Goal: Task Accomplishment & Management: Use online tool/utility

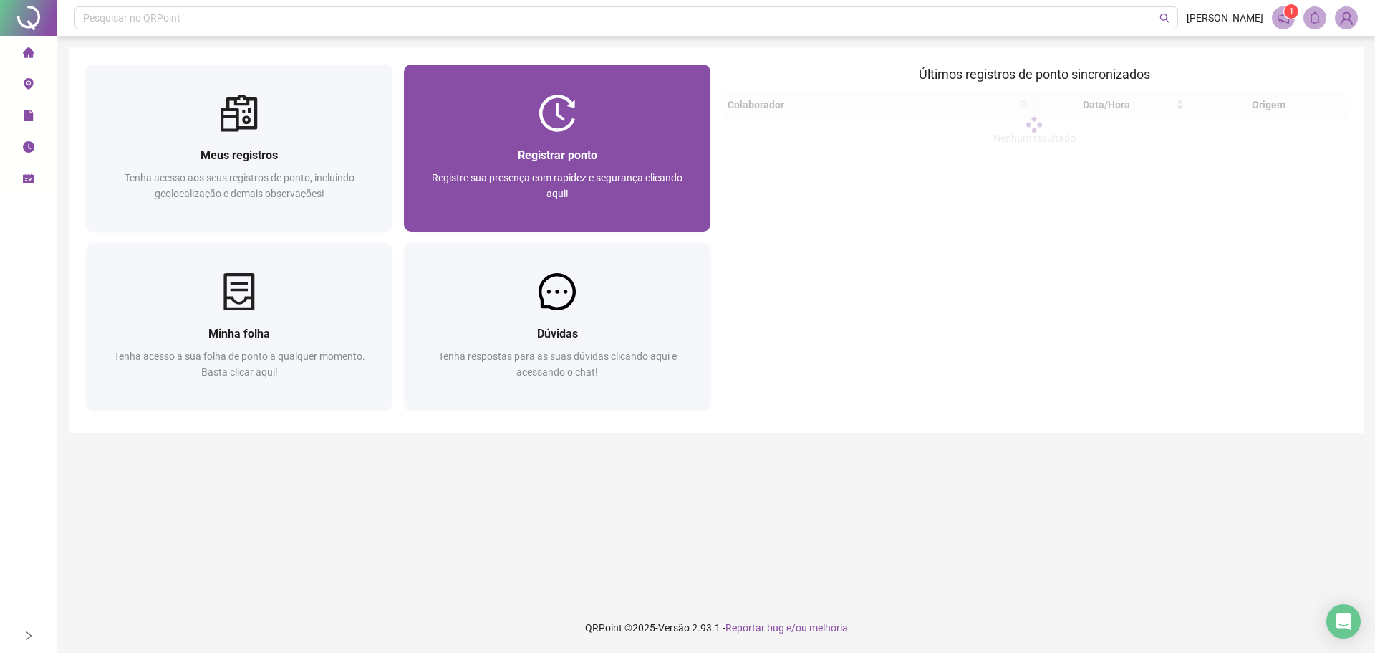
click at [577, 122] on div at bounding box center [557, 113] width 307 height 37
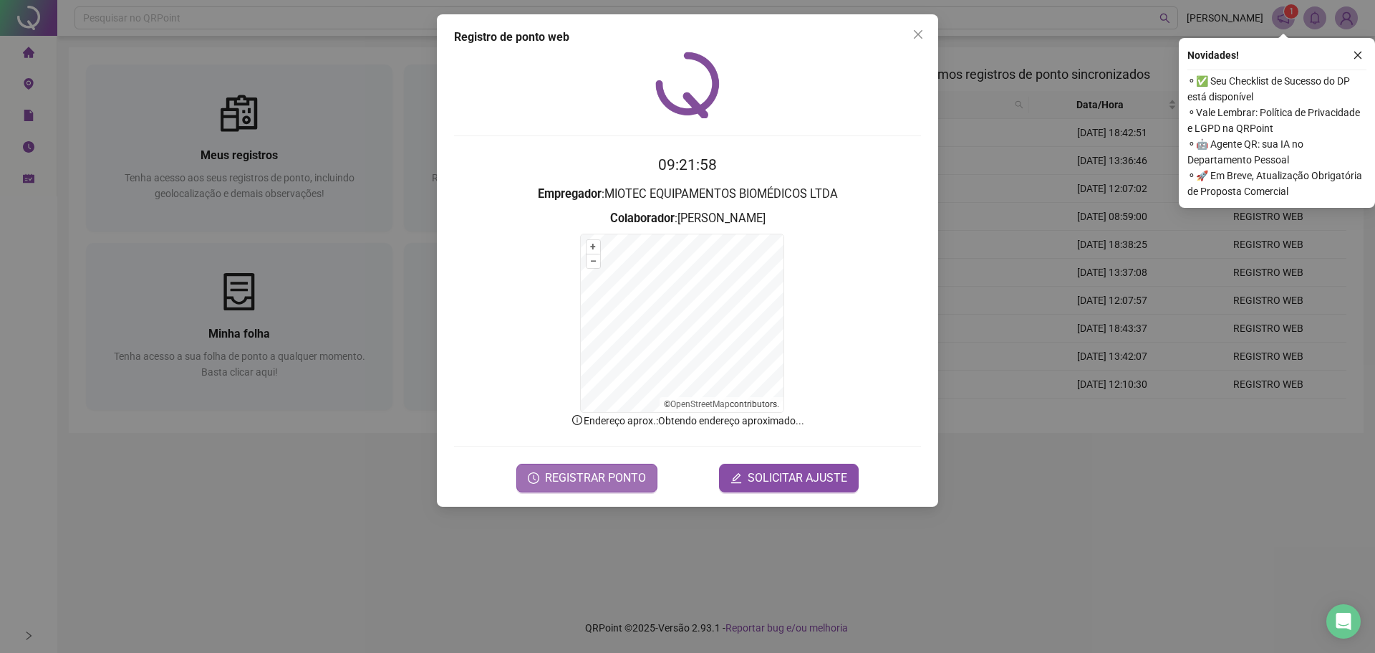
click at [624, 470] on span "REGISTRAR PONTO" at bounding box center [595, 477] width 101 height 17
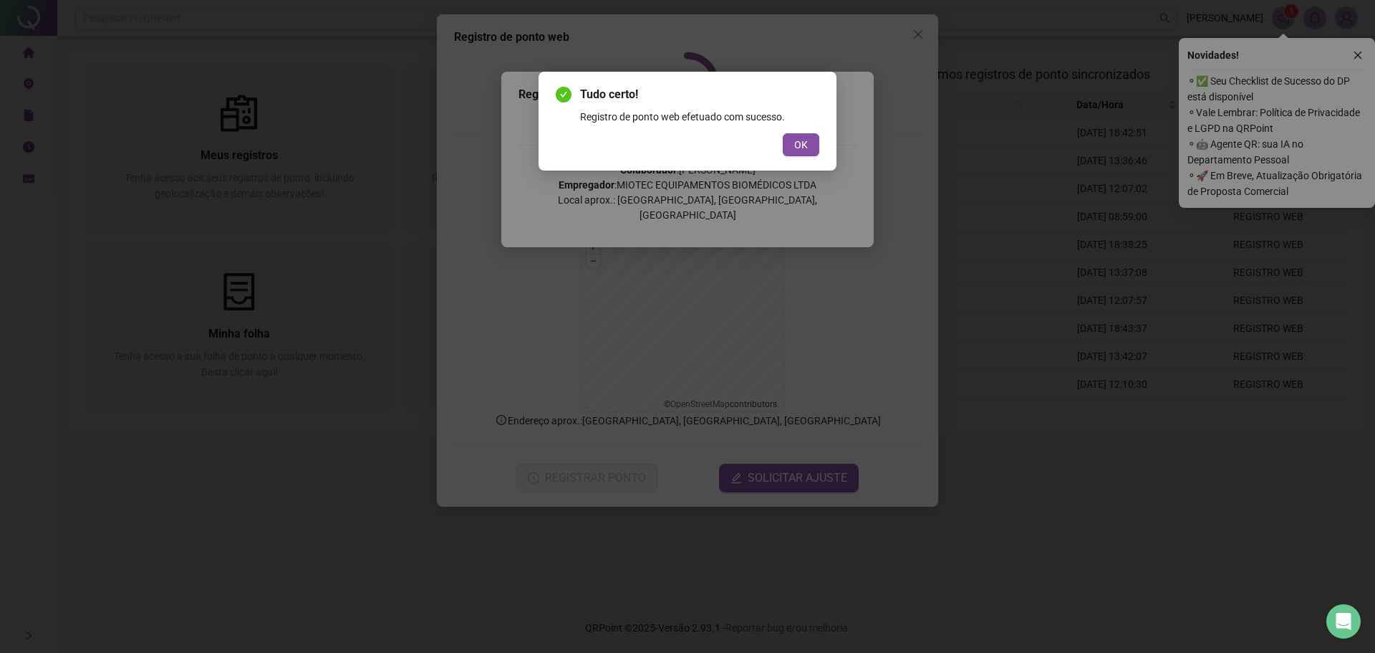
click at [799, 142] on span "OK" at bounding box center [801, 145] width 14 height 16
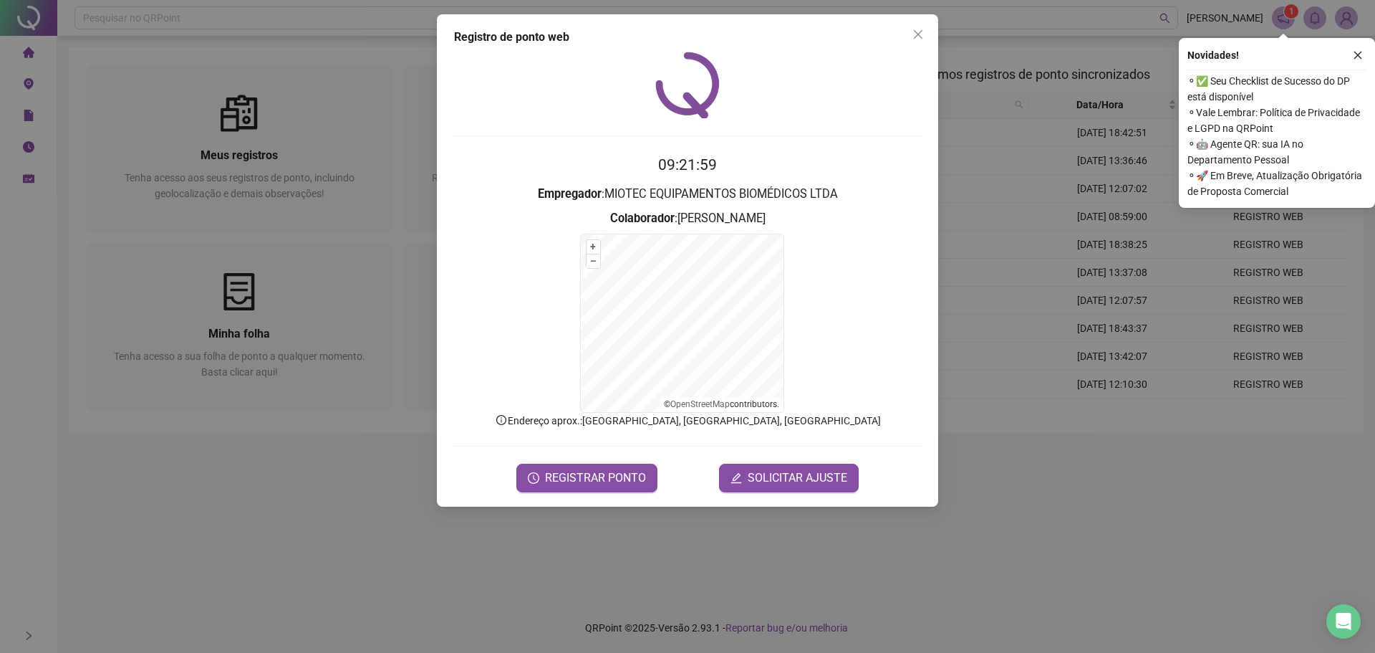
click at [913, 36] on icon "close" at bounding box center [918, 34] width 11 height 11
